Goal: Task Accomplishment & Management: Manage account settings

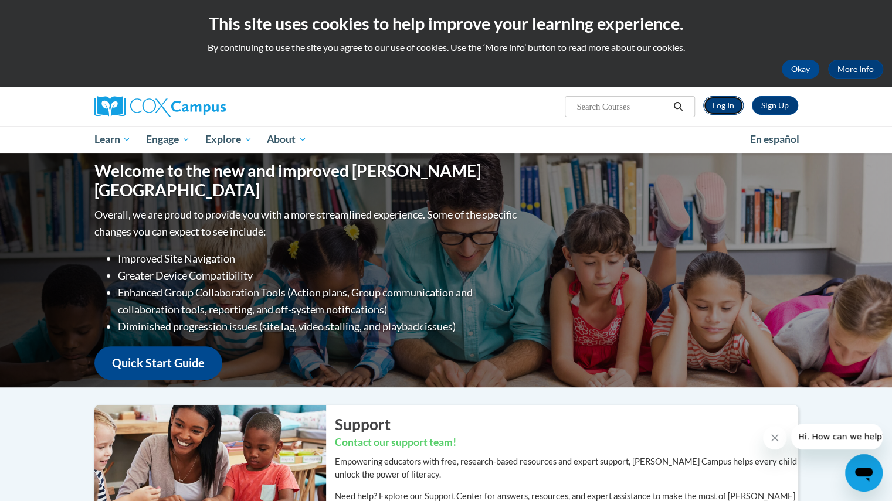
click at [719, 105] on link "Log In" at bounding box center [723, 105] width 40 height 19
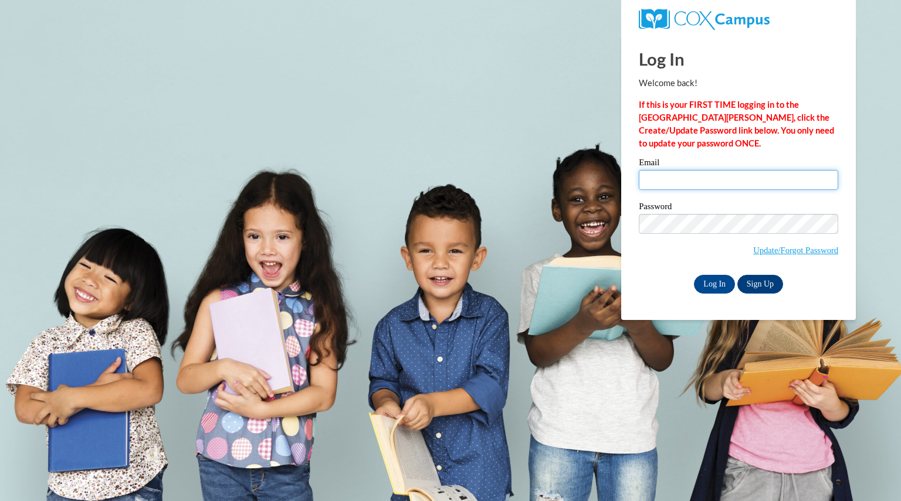
click at [698, 172] on input "Email" at bounding box center [738, 180] width 199 height 20
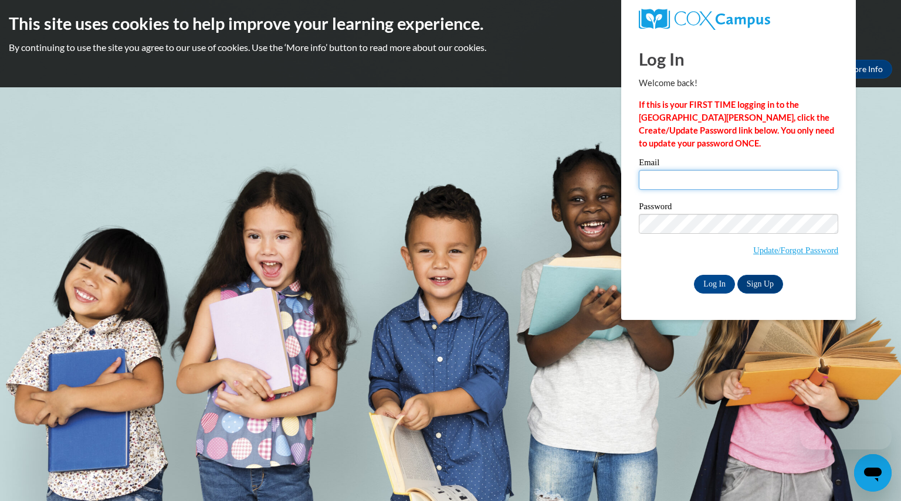
type input "fournessdaniel@aasd.k12.wi.us"
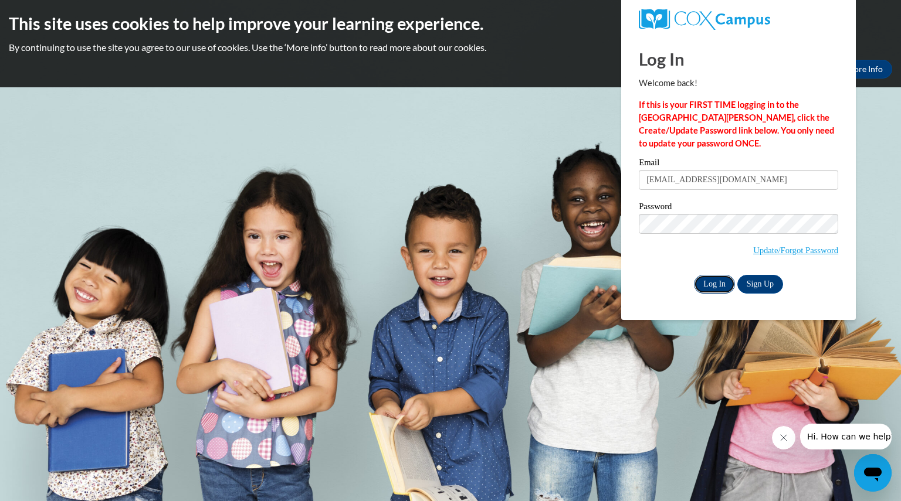
click at [711, 278] on input "Log In" at bounding box center [714, 284] width 41 height 19
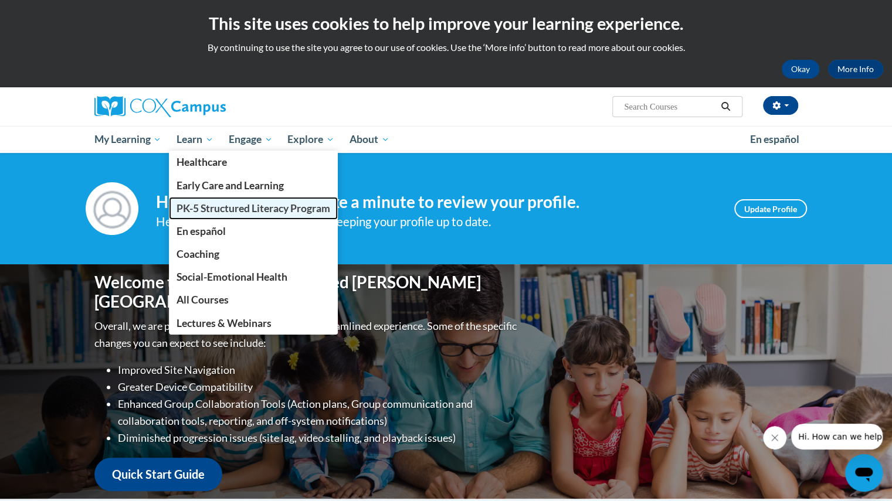
click at [192, 206] on span "PK-5 Structured Literacy Program" at bounding box center [253, 208] width 154 height 12
